Goal: Information Seeking & Learning: Learn about a topic

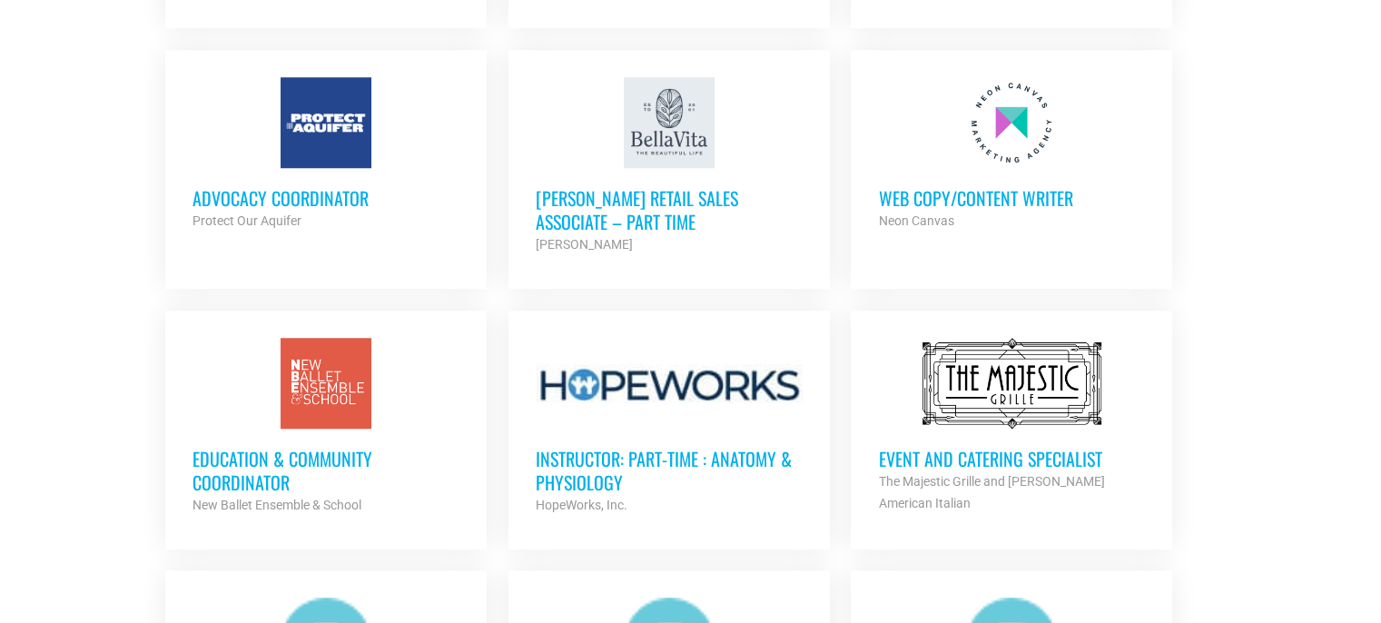
scroll to position [1606, 0]
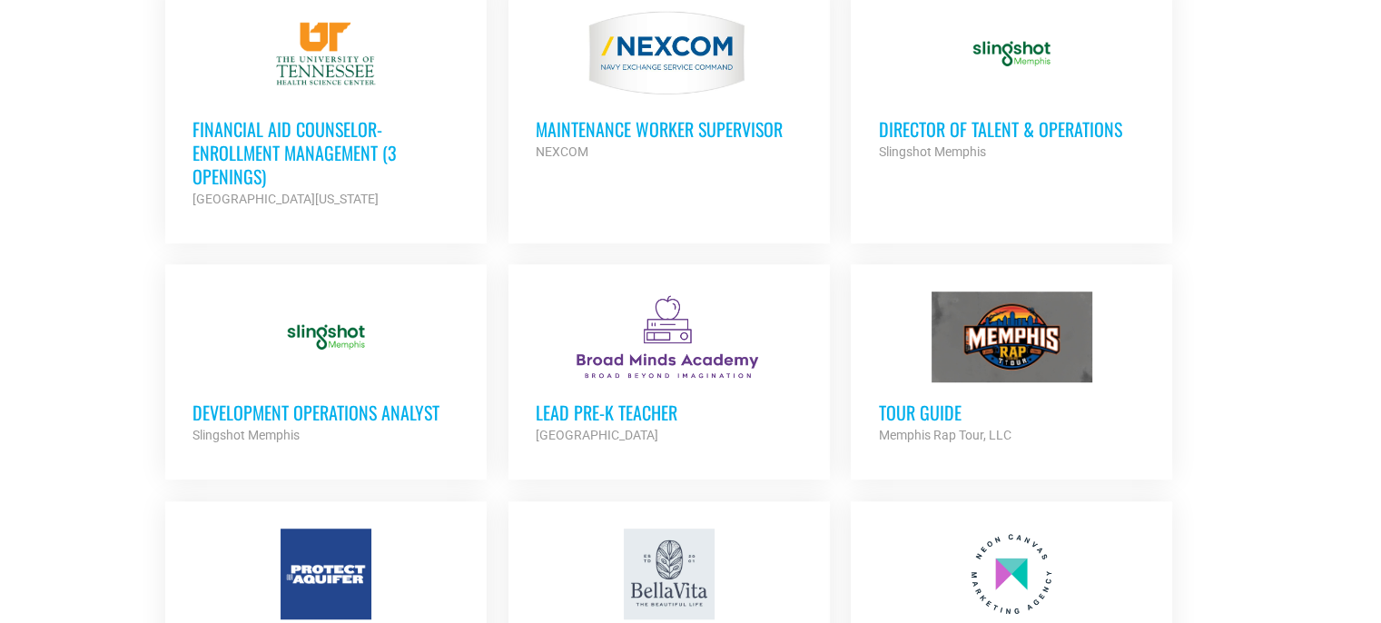
click at [462, 433] on ul "Graphic Design Resident City Leadership Partner Org Part Time Room Host Memphis…" at bounding box center [690, 614] width 1071 height 1834
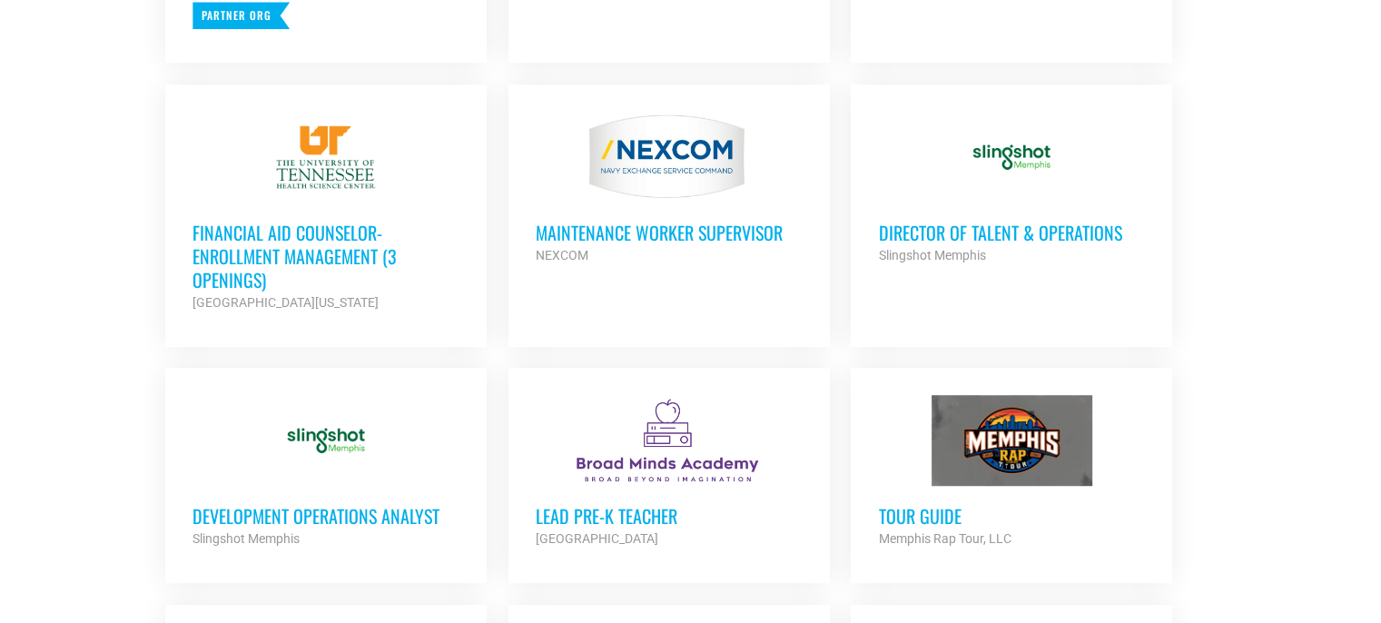
scroll to position [1020, 0]
click at [417, 505] on h3 "Development Operations Analyst" at bounding box center [325, 517] width 267 height 24
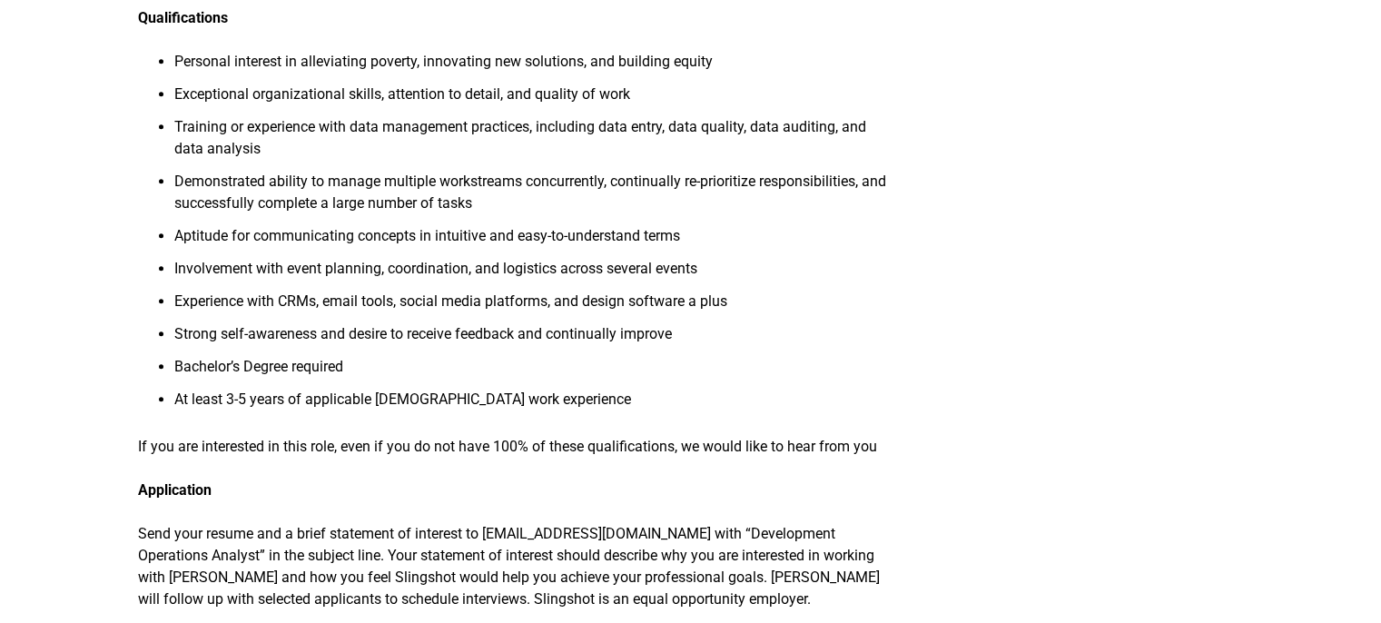
scroll to position [1632, 0]
